Goal: Task Accomplishment & Management: Manage account settings

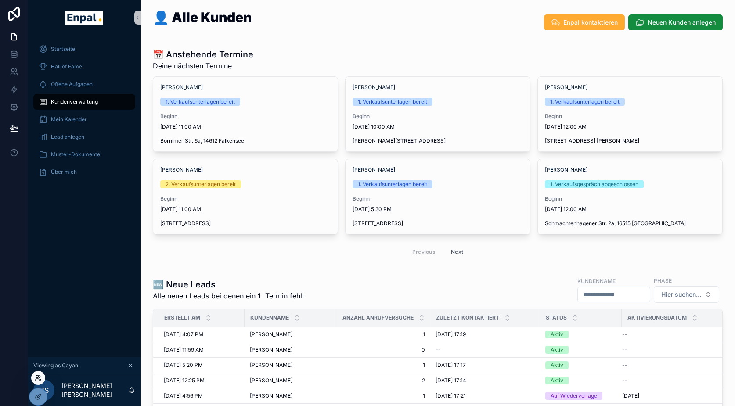
click at [38, 379] on icon at bounding box center [38, 380] width 4 height 2
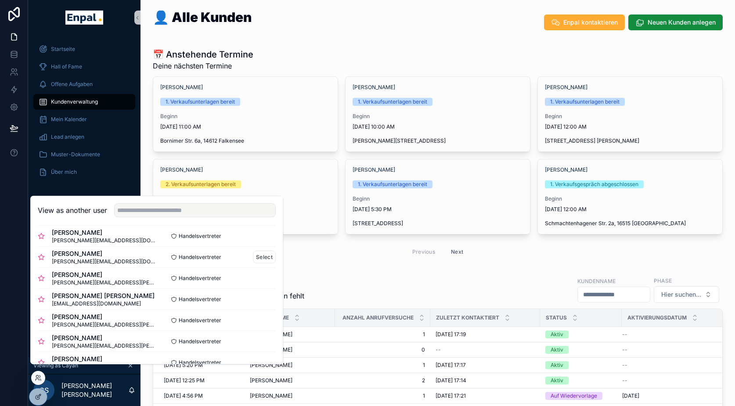
scroll to position [18, 0]
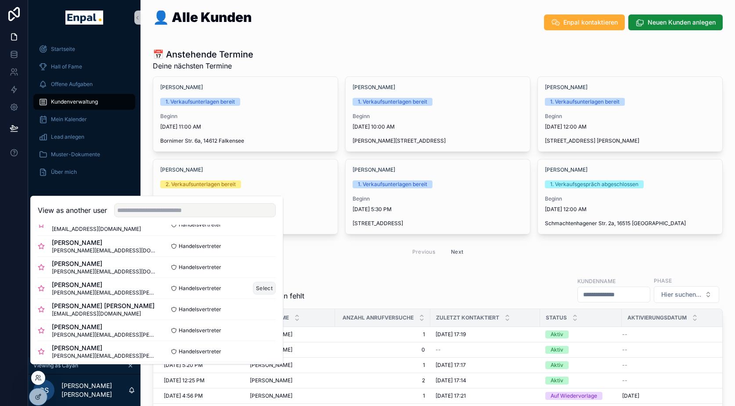
click at [254, 294] on button "Select" at bounding box center [264, 288] width 23 height 13
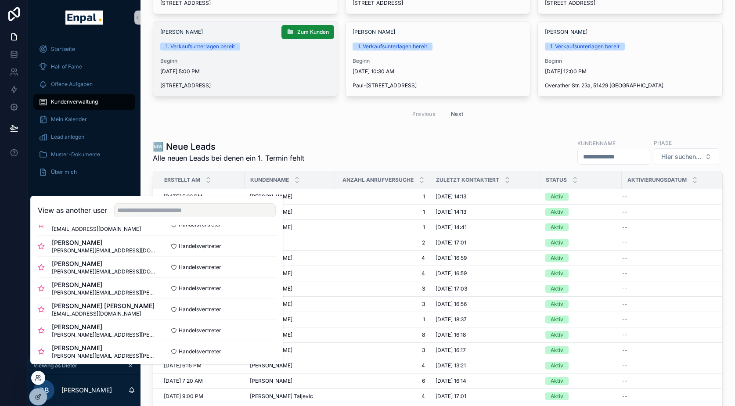
scroll to position [148, 0]
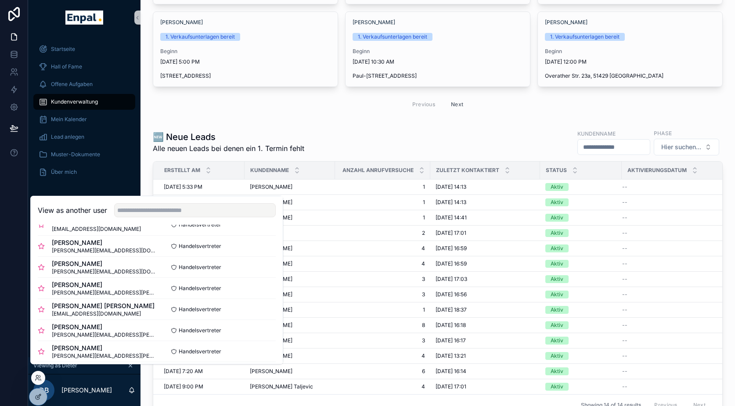
click at [241, 104] on div "Previous Next" at bounding box center [438, 104] width 570 height 21
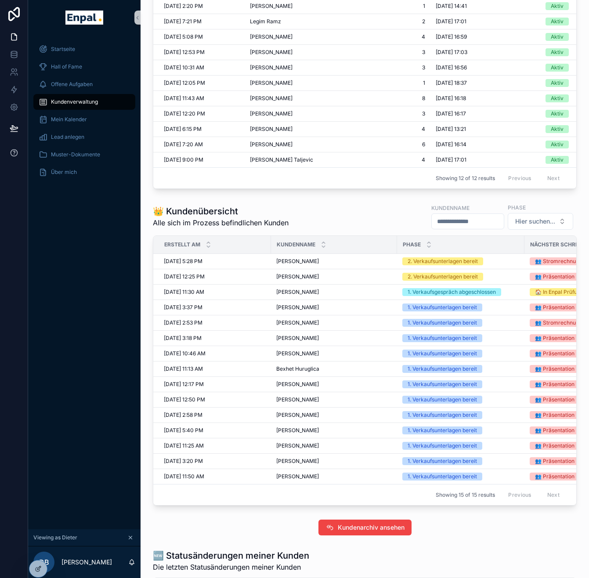
scroll to position [197, 0]
